Goal: Task Accomplishment & Management: Use online tool/utility

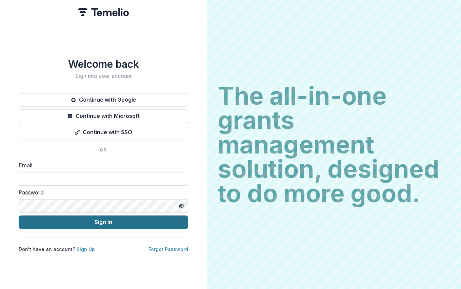
type input "**********"
click at [92, 221] on button "Sign In" at bounding box center [103, 222] width 169 height 14
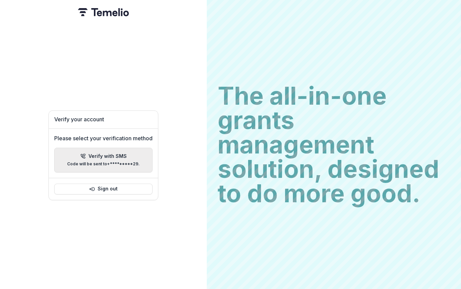
click at [107, 158] on div "Verify with SMS Code will be sent to +*********29 ." at bounding box center [103, 159] width 72 height 13
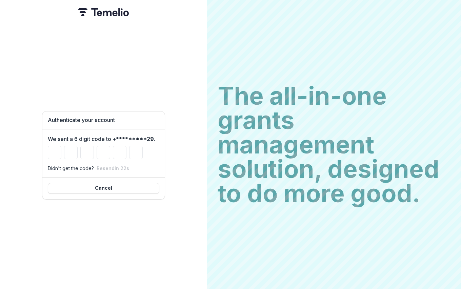
type input "*"
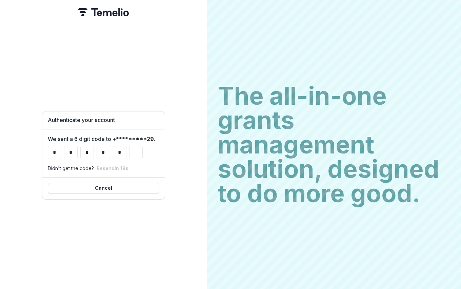
type input "*"
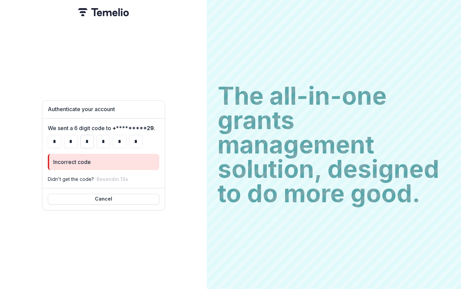
click at [89, 139] on input "*" at bounding box center [87, 142] width 14 height 14
type input "*"
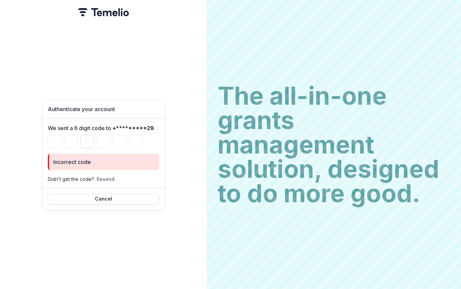
type input "*"
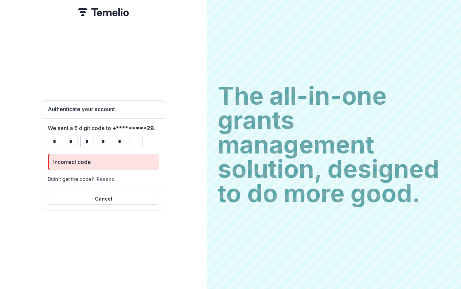
type input "*"
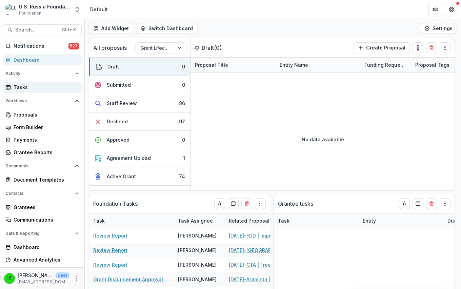
click at [22, 88] on div "Tasks" at bounding box center [45, 87] width 63 height 7
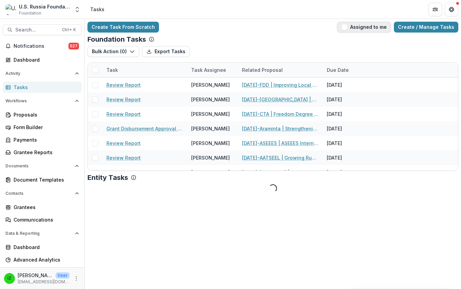
click at [347, 27] on span "button" at bounding box center [344, 27] width 6 height 6
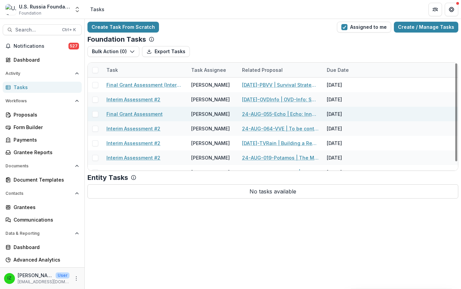
scroll to position [9, 0]
